Goal: Task Accomplishment & Management: Use online tool/utility

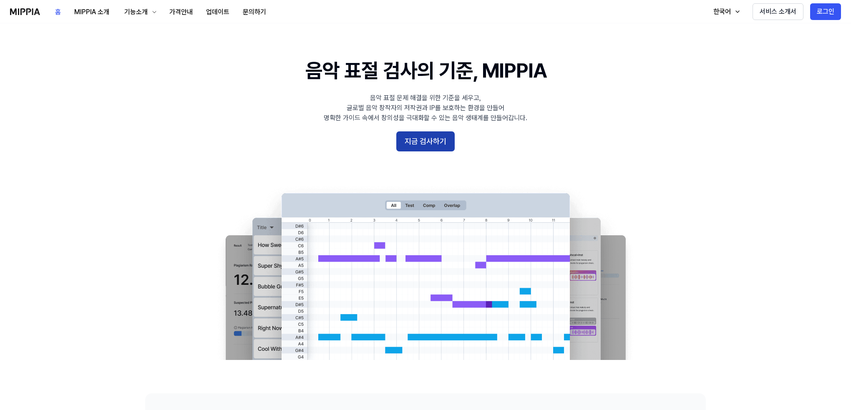
click at [421, 148] on button "지금 검사하기" at bounding box center [425, 141] width 58 height 20
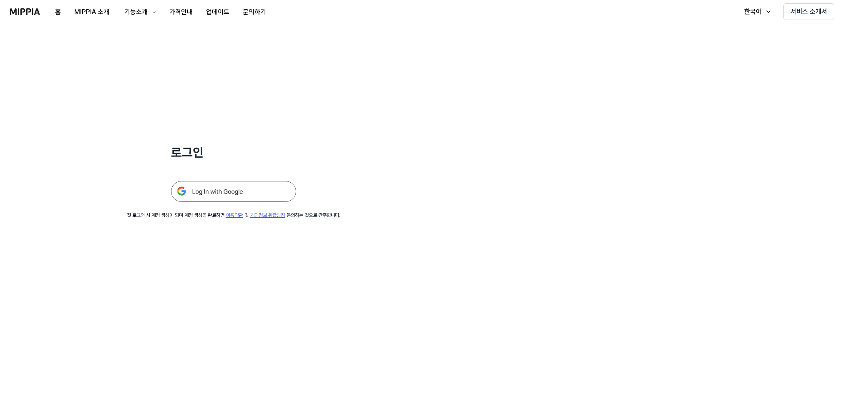
click at [205, 188] on img at bounding box center [233, 191] width 125 height 21
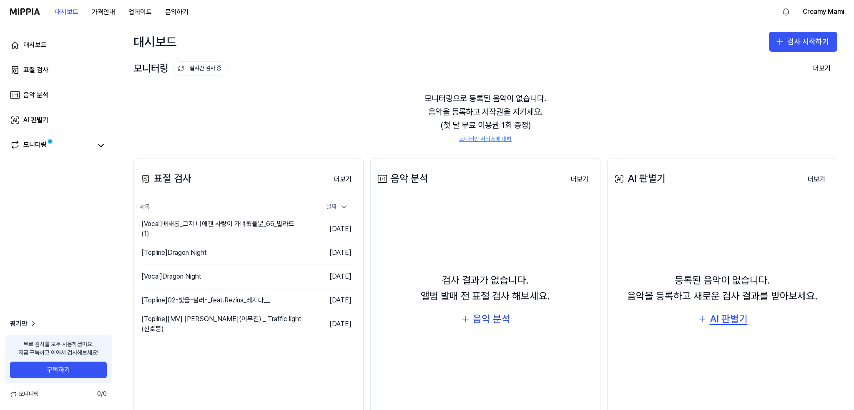
click at [729, 317] on div "AI 판별기" at bounding box center [729, 319] width 38 height 16
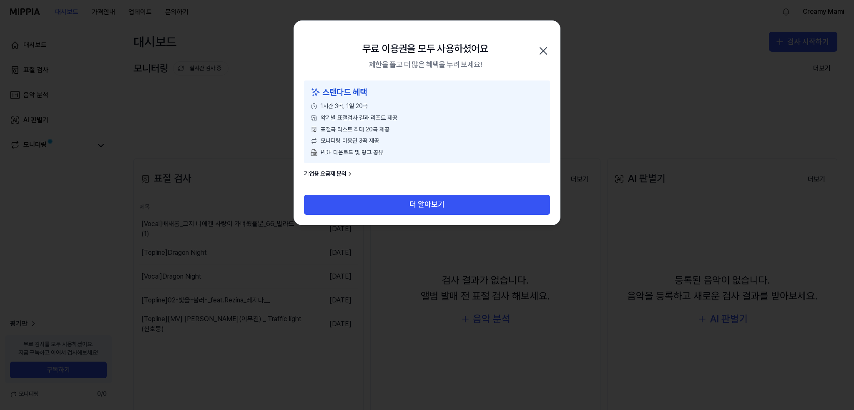
click at [547, 50] on icon "button" at bounding box center [543, 50] width 13 height 13
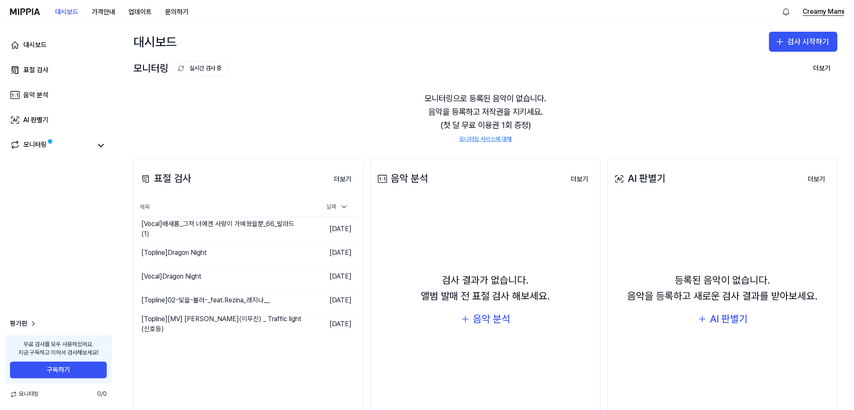
click at [823, 13] on button "Creamy Mami" at bounding box center [823, 12] width 41 height 10
click at [769, 70] on button "로그아웃" at bounding box center [791, 71] width 96 height 8
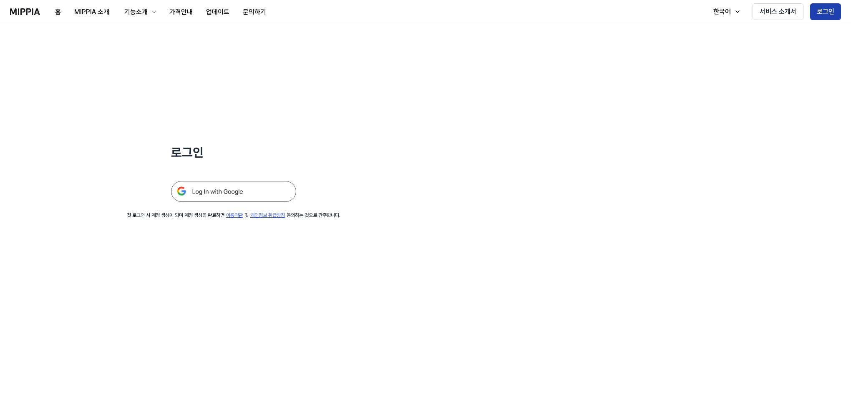
click at [821, 11] on button "로그인" at bounding box center [825, 11] width 31 height 17
click at [224, 191] on img at bounding box center [233, 191] width 125 height 21
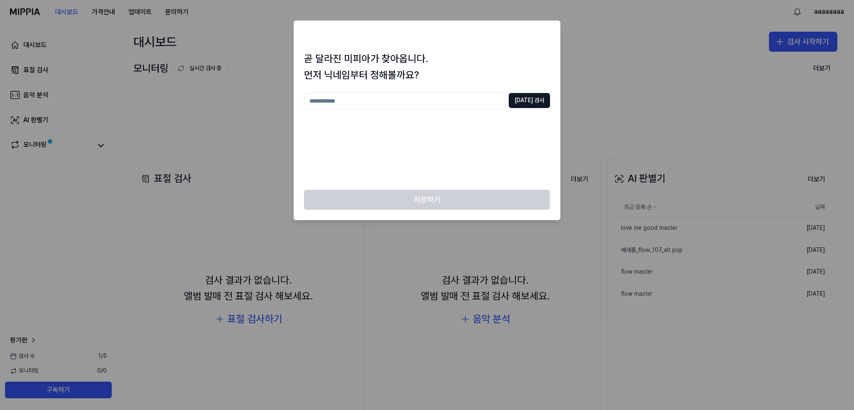
click at [342, 99] on input "text" at bounding box center [404, 101] width 201 height 17
click at [540, 105] on button "[DATE] 검사" at bounding box center [529, 100] width 41 height 15
click at [460, 103] on input "***" at bounding box center [404, 101] width 201 height 17
type input "****"
click at [532, 94] on button "[DATE] 검사" at bounding box center [529, 100] width 41 height 15
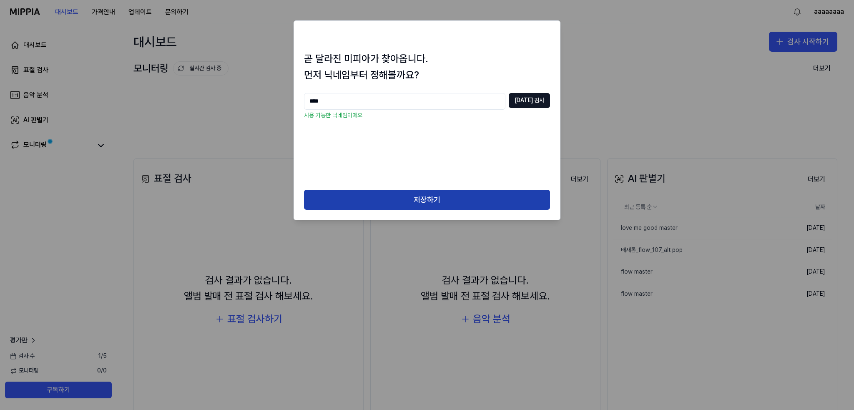
click at [474, 195] on button "저장하기" at bounding box center [427, 200] width 246 height 20
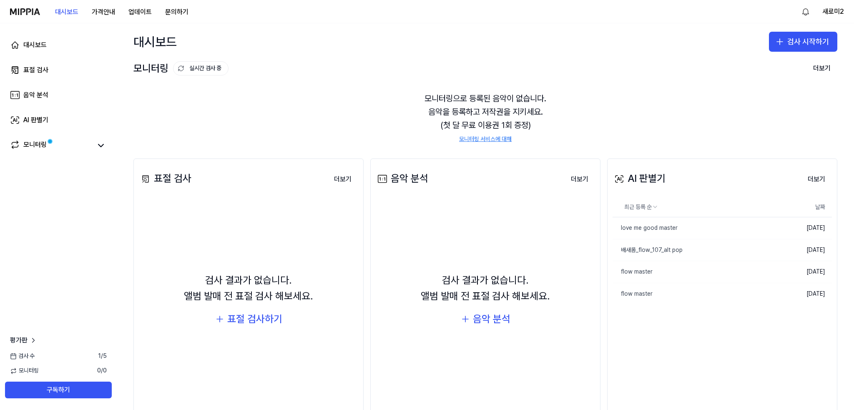
scroll to position [19, 0]
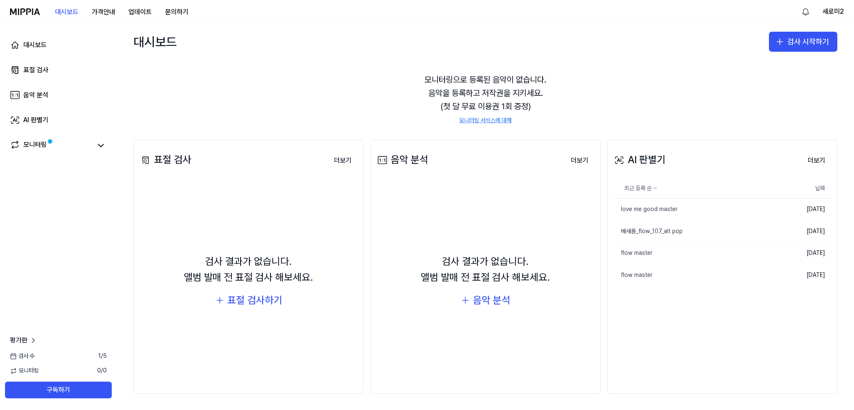
click at [672, 321] on div "AI 판별기 더보기 AI 판별기 최근 등록 순 날짜 love me good master 삭제 [DATE] 배새롬_flow_107_alt pop…" at bounding box center [722, 267] width 230 height 254
click at [779, 43] on icon "button" at bounding box center [780, 42] width 10 height 10
click at [767, 94] on div "AI 판별기" at bounding box center [766, 94] width 21 height 8
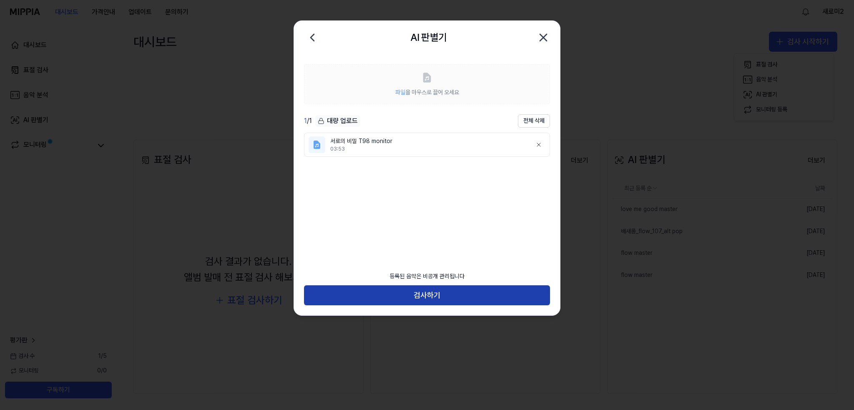
click at [424, 293] on button "검사하기" at bounding box center [427, 295] width 246 height 20
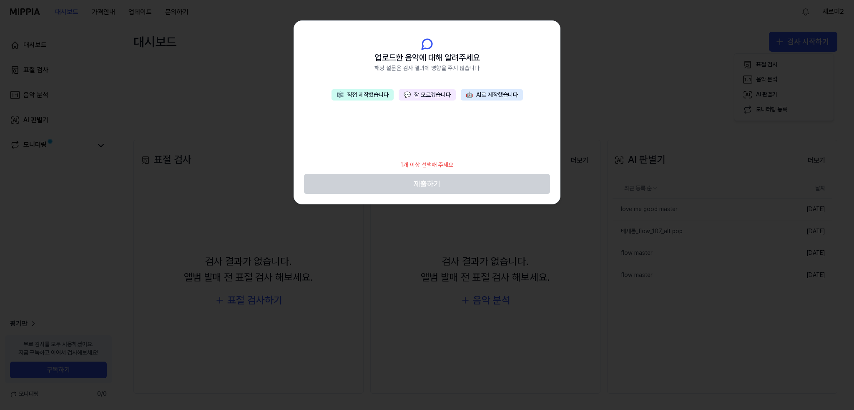
click at [442, 94] on button "💬 잘 모르겠습니다" at bounding box center [427, 95] width 57 height 12
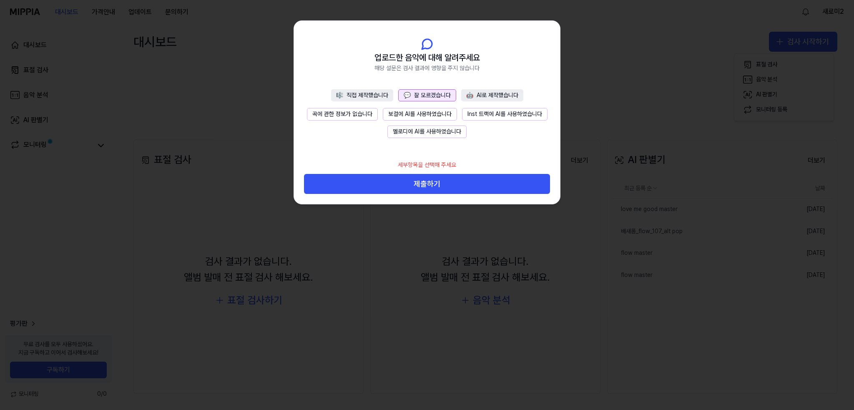
click at [436, 114] on button "보컬에 AI를 사용하였습니다" at bounding box center [420, 114] width 74 height 13
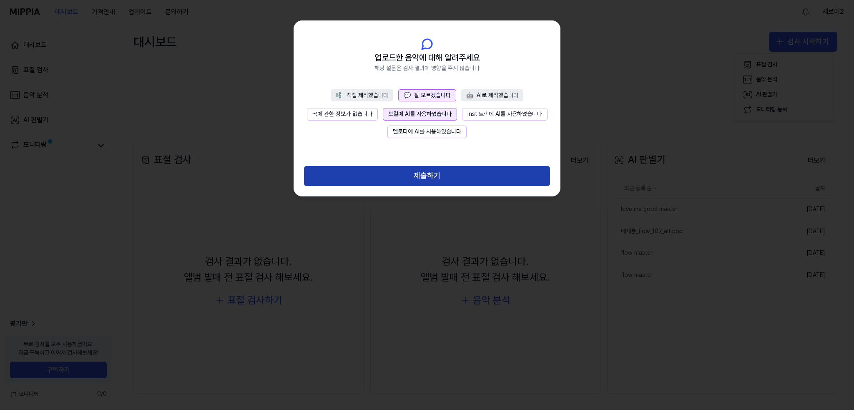
click at [432, 178] on button "제출하기" at bounding box center [427, 176] width 246 height 20
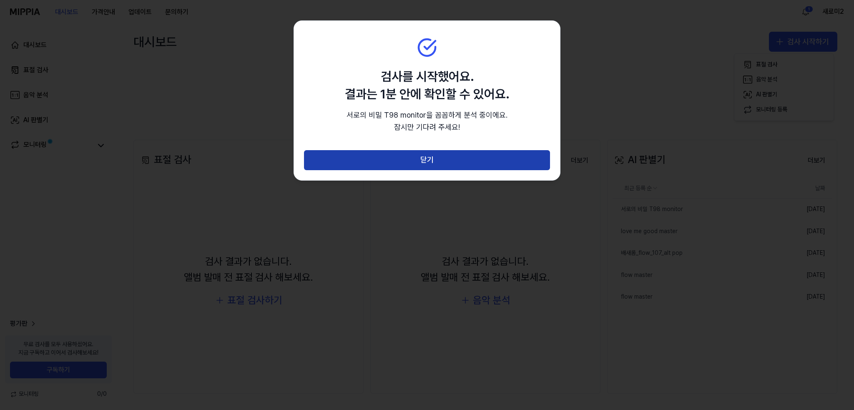
click at [465, 165] on button "닫기" at bounding box center [427, 160] width 246 height 20
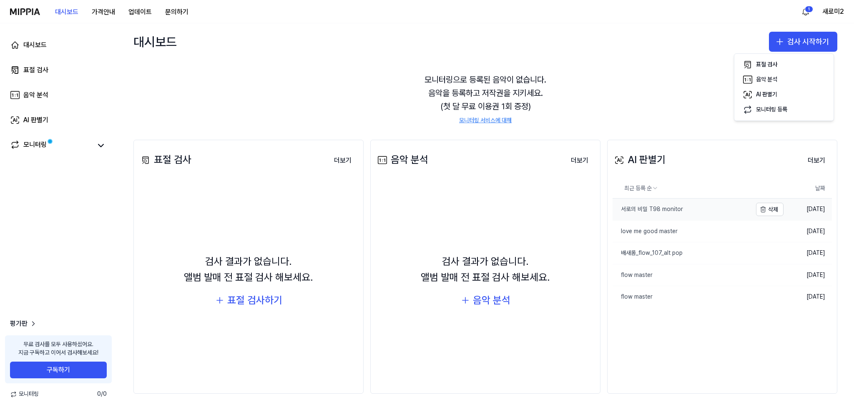
click at [641, 207] on div "서로의 비밀 T98 monitor" at bounding box center [648, 209] width 70 height 8
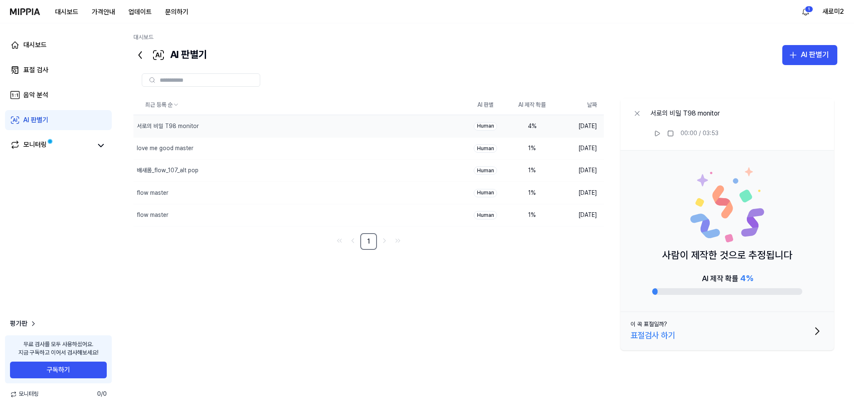
click at [529, 125] on div "4 %" at bounding box center [531, 126] width 33 height 8
click at [653, 339] on div "표절검사 하기" at bounding box center [653, 335] width 45 height 13
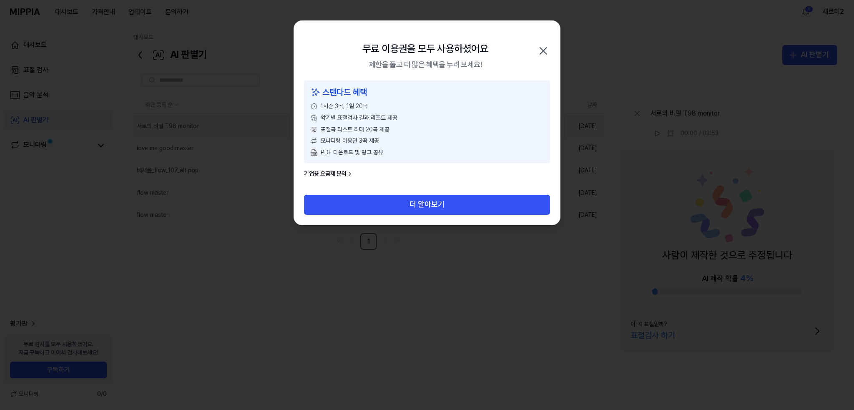
click at [540, 48] on icon "button" at bounding box center [543, 51] width 7 height 7
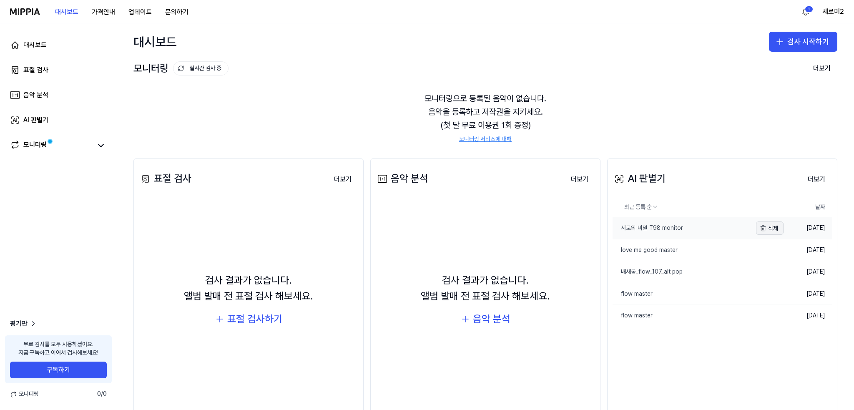
click at [774, 227] on button "삭제" at bounding box center [770, 227] width 28 height 13
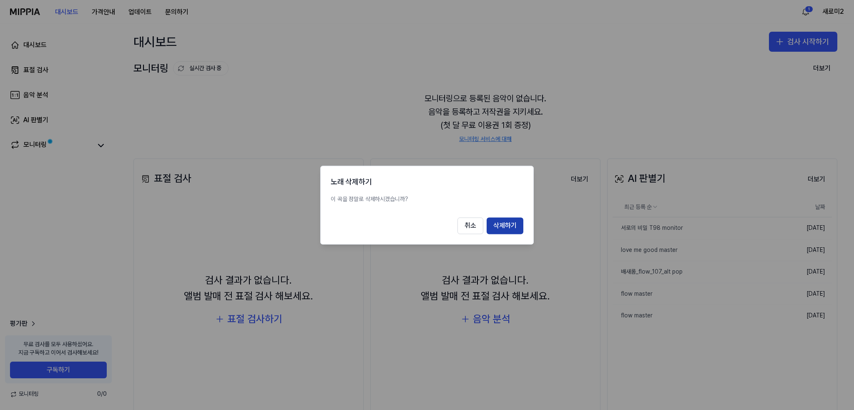
click at [507, 231] on button "삭제하기" at bounding box center [505, 225] width 37 height 17
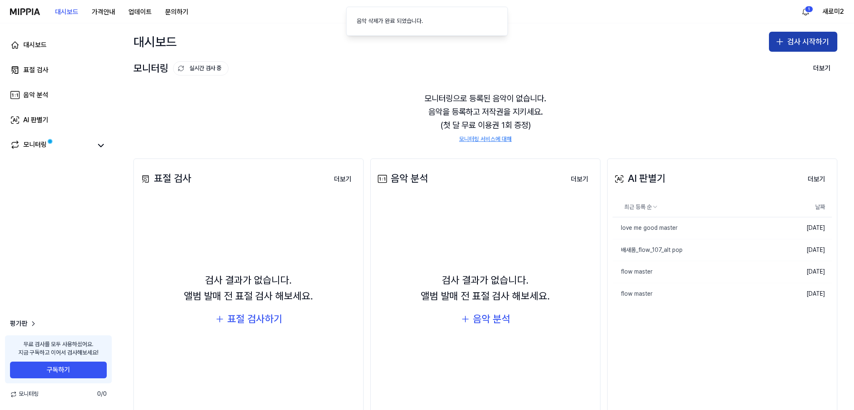
click at [801, 41] on button "검사 시작하기" at bounding box center [803, 42] width 68 height 20
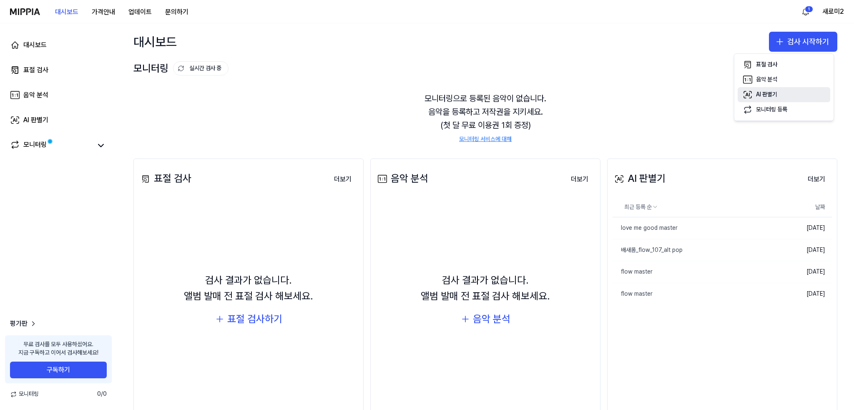
click at [762, 93] on div "AI 판별기" at bounding box center [766, 94] width 21 height 8
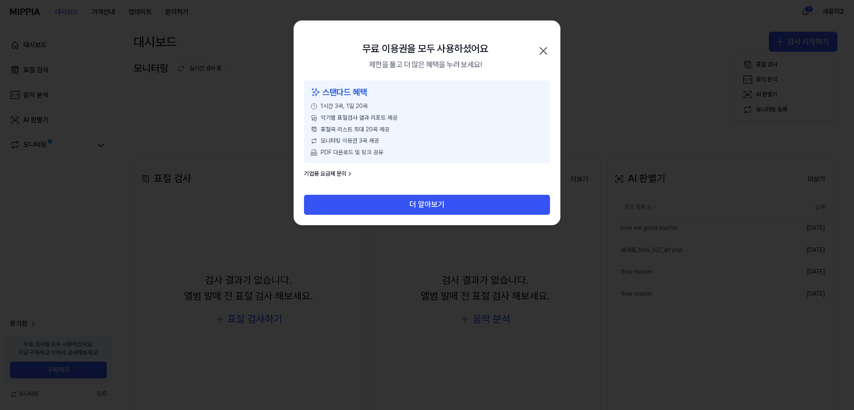
click at [542, 49] on icon "button" at bounding box center [543, 50] width 13 height 13
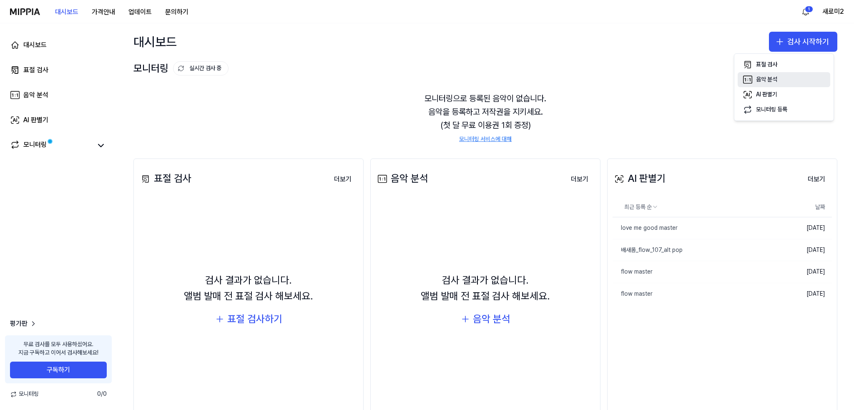
click at [766, 77] on div "음악 분석" at bounding box center [766, 79] width 21 height 8
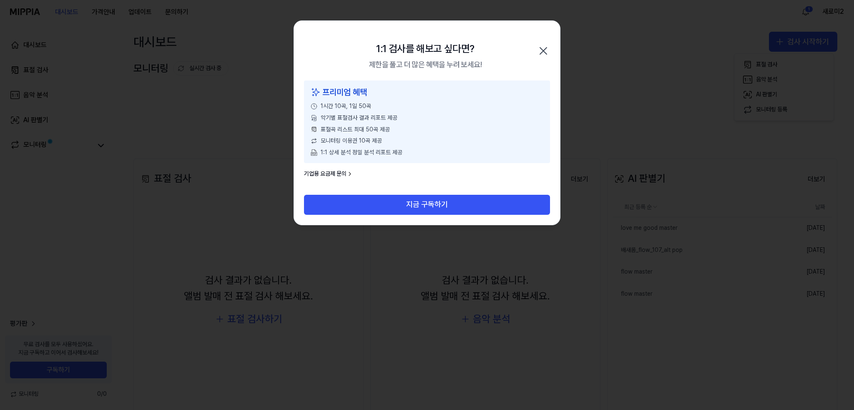
click at [542, 50] on icon "button" at bounding box center [543, 50] width 13 height 13
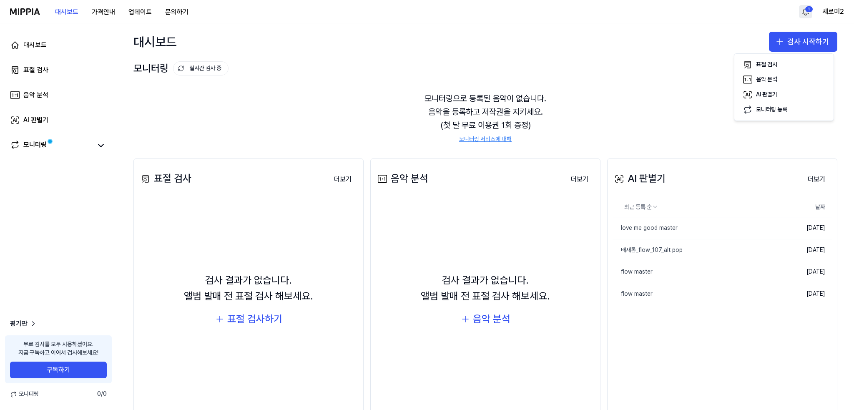
click at [806, 11] on html "대시보드 가격안내 업데이트 문의하기 1 새로미2 대시보드 표절 검사 음악 분석 AI 판별기 모니터링 평가판 무료 검사를 모두 사용하셨어요. 지…" at bounding box center [427, 205] width 854 height 410
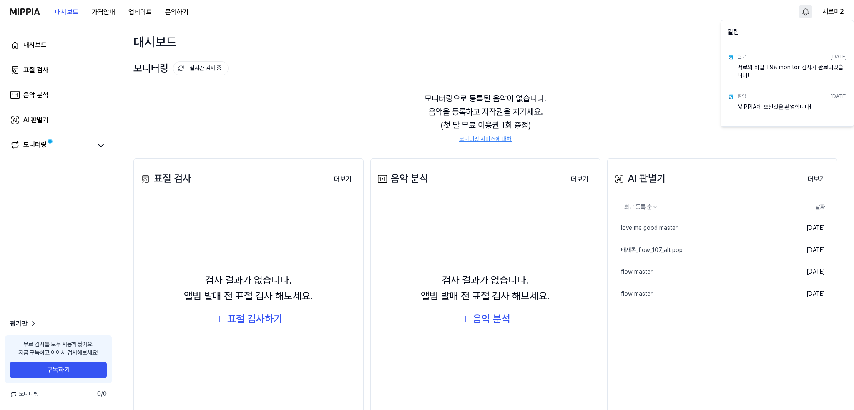
click at [781, 72] on div "서로의 비밀 T98 monitor 검사가 완료되었습니다!" at bounding box center [792, 71] width 109 height 17
click at [779, 70] on div "서로의 비밀 T98 monitor 검사가 완료되었습니다!" at bounding box center [792, 71] width 109 height 17
click at [728, 57] on img at bounding box center [731, 57] width 7 height 7
drag, startPoint x: 734, startPoint y: 58, endPoint x: 752, endPoint y: 63, distance: 19.5
click at [734, 58] on div "완료 [DATE] 서로의 비밀 T98 monitor 검사가 완료되었습니다!" at bounding box center [787, 65] width 129 height 40
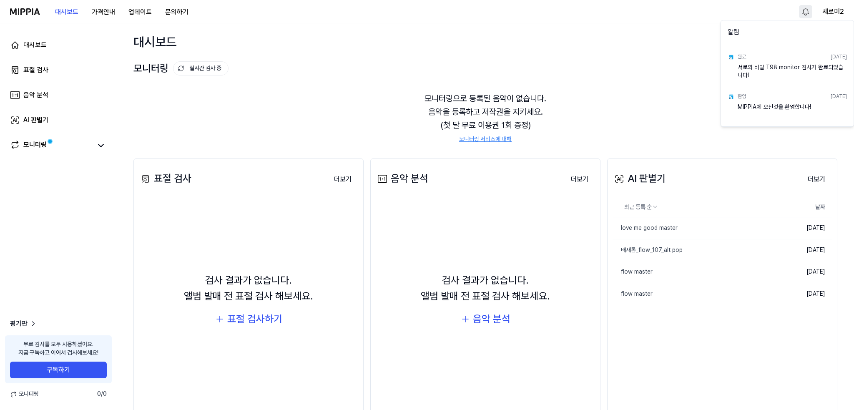
click at [822, 62] on div "완료 [DATE]" at bounding box center [792, 56] width 109 height 13
click at [809, 13] on html "대시보드 가격안내 업데이트 문의하기 새로미2 대시보드 표절 검사 음악 분석 AI 판별기 모니터링 평가판 무료 검사를 모두 사용하셨어요. 지금 …" at bounding box center [427, 205] width 854 height 410
click at [835, 13] on button "새로미2" at bounding box center [833, 12] width 22 height 10
click at [752, 75] on div "로그아웃" at bounding box center [790, 71] width 103 height 13
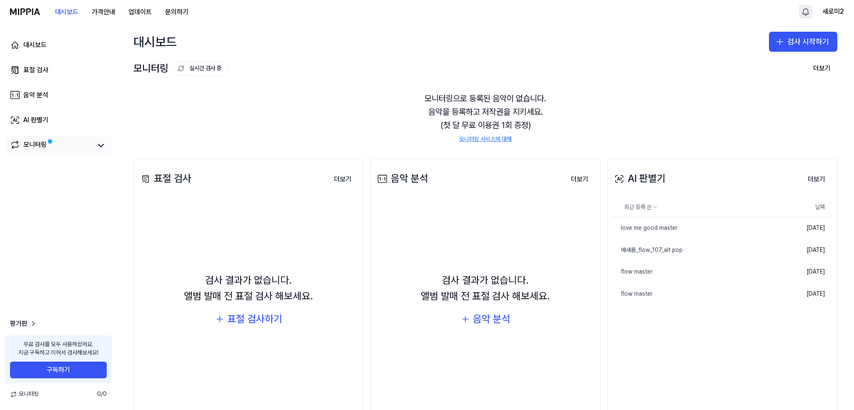
click at [47, 147] on link "모니터링" at bounding box center [51, 146] width 82 height 12
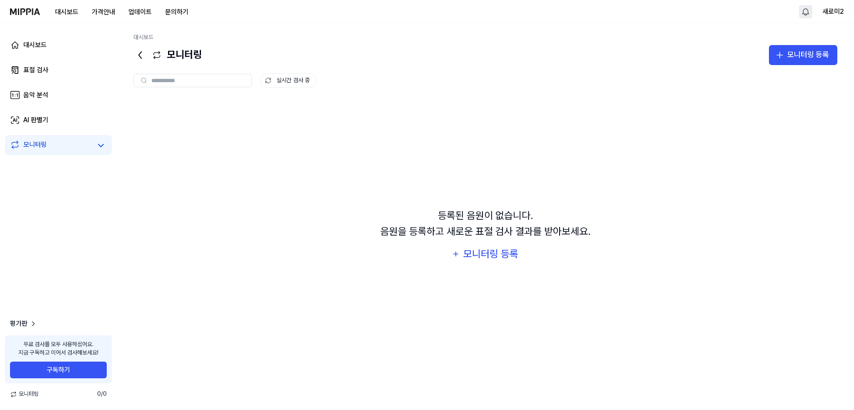
click at [47, 147] on link "모니터링" at bounding box center [51, 146] width 82 height 12
